Goal: Information Seeking & Learning: Learn about a topic

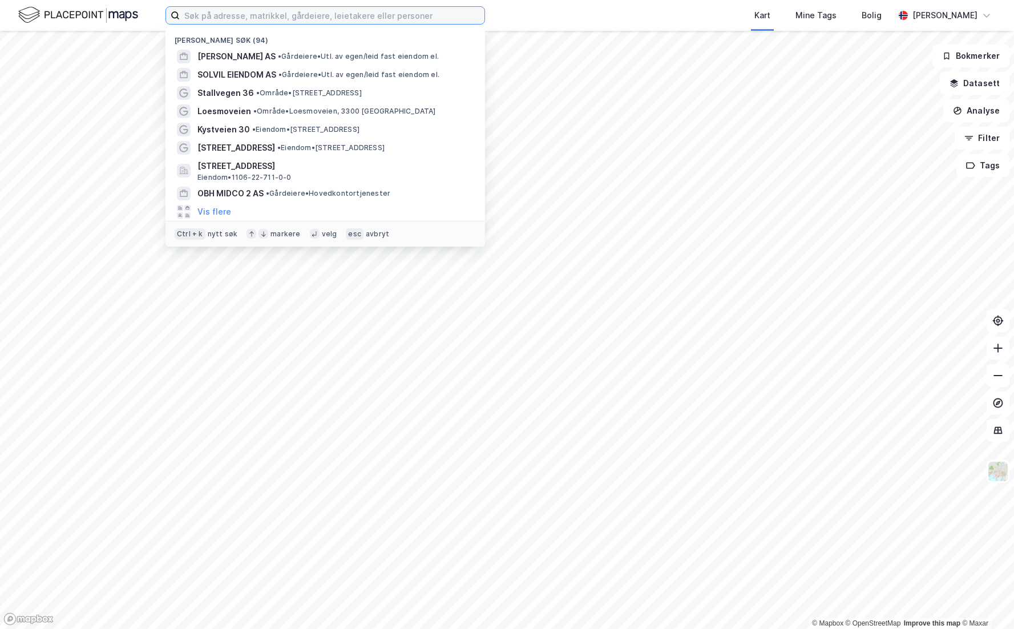
click at [289, 20] on input at bounding box center [332, 15] width 305 height 17
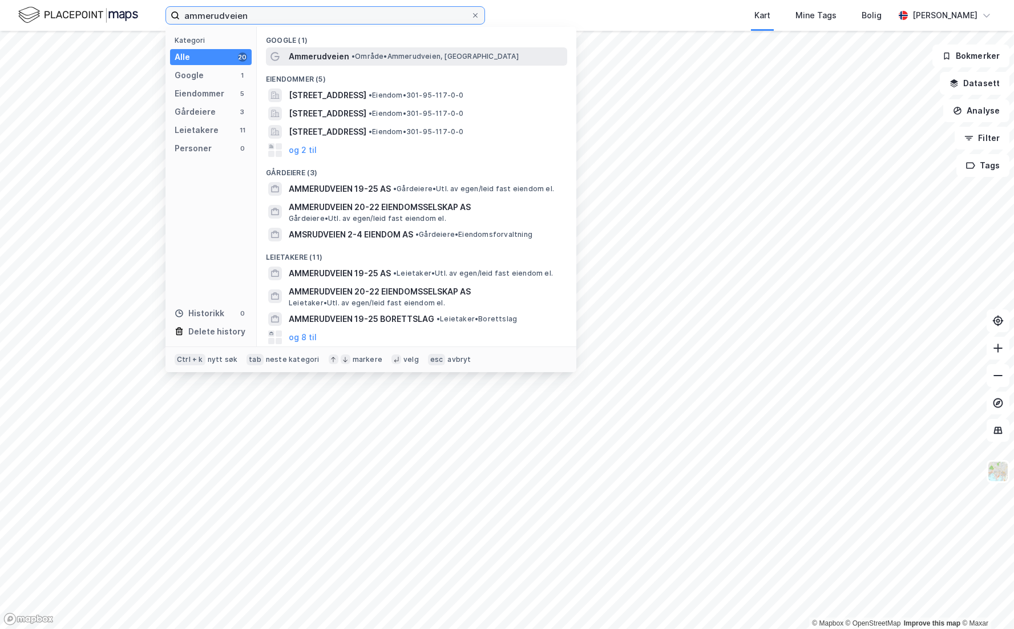
type input "ammerudveien"
click at [338, 54] on span "Ammerudveien" at bounding box center [319, 57] width 60 height 14
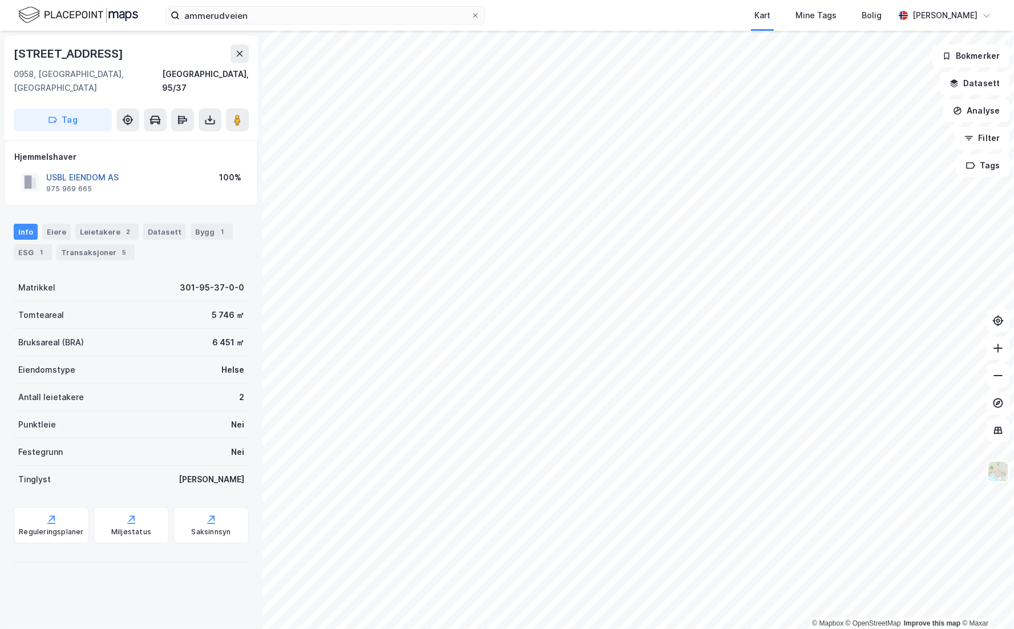
click at [0, 0] on button "USBL EIENDOM AS" at bounding box center [0, 0] width 0 height 0
